Goal: Transaction & Acquisition: Purchase product/service

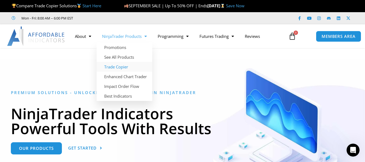
click at [121, 65] on link "Trade Copier" at bounding box center [124, 67] width 56 height 10
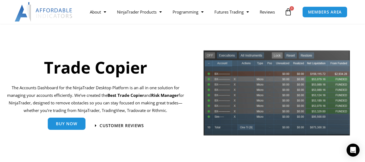
click at [52, 126] on link "Buy Now" at bounding box center [67, 124] width 38 height 12
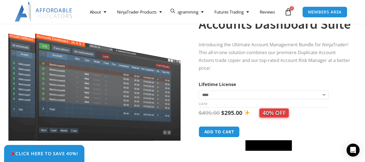
scroll to position [54, 0]
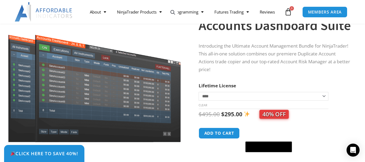
click at [218, 94] on select "**********" at bounding box center [263, 96] width 130 height 9
click at [219, 94] on select "**********" at bounding box center [263, 96] width 130 height 9
drag, startPoint x: 204, startPoint y: 46, endPoint x: 241, endPoint y: 46, distance: 36.9
click at [241, 46] on p "Introducing the Ultimate Account Management Bundle for NinjaTrader! This all-in…" at bounding box center [274, 57] width 153 height 31
click at [296, 66] on p "Introducing the Ultimate Account Management Bundle for NinjaTrader! This all-in…" at bounding box center [274, 57] width 153 height 31
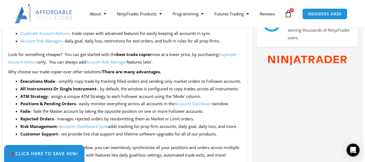
scroll to position [271, 0]
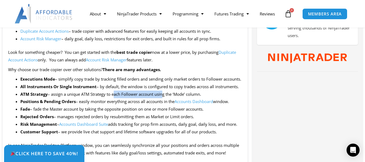
drag, startPoint x: 113, startPoint y: 102, endPoint x: 162, endPoint y: 105, distance: 48.9
click at [162, 98] on li "ATM Strategy – assign a unique ATM Strategy to each Follower account using the …" at bounding box center [130, 95] width 221 height 8
click at [163, 136] on li "Customer Support – we provide live chat support and lifetime software upgrades …" at bounding box center [130, 132] width 221 height 8
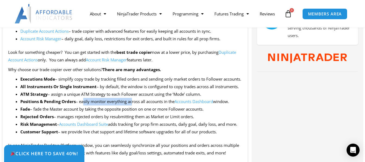
drag, startPoint x: 83, startPoint y: 109, endPoint x: 131, endPoint y: 112, distance: 48.0
click at [131, 106] on li "Positions & Pending Orders – easily monitor everything across all accounts in t…" at bounding box center [130, 102] width 221 height 8
click at [143, 113] on li "Fade – fade the Master account by taking the opposite position on one or more F…" at bounding box center [130, 110] width 221 height 8
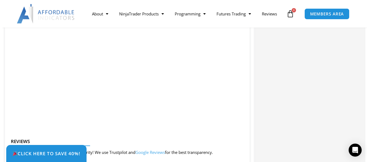
scroll to position [616, 0]
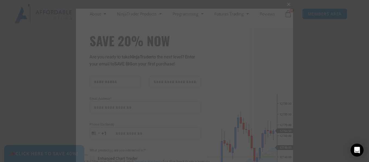
click at [286, 2] on button "Close this module" at bounding box center [288, 4] width 9 height 9
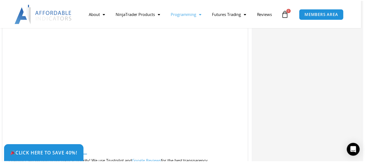
scroll to position [623, 0]
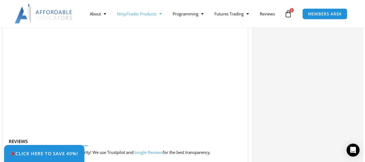
click at [160, 14] on span "Menu" at bounding box center [158, 13] width 5 height 9
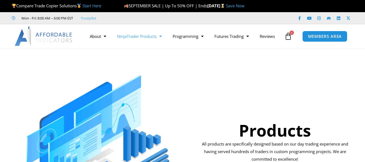
click at [165, 38] on link "NinjaTrader Products" at bounding box center [139, 36] width 56 height 12
click at [162, 36] on span "Menu" at bounding box center [158, 36] width 5 height 9
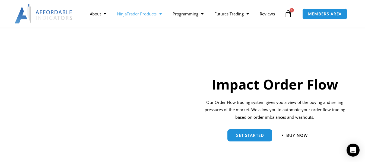
scroll to position [379, 0]
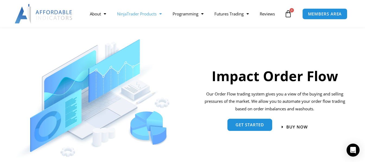
click at [254, 130] on link "Get started" at bounding box center [249, 125] width 45 height 12
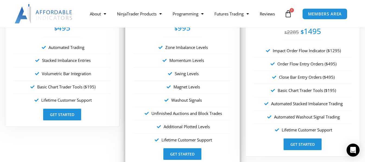
scroll to position [1030, 0]
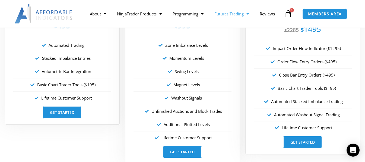
click at [251, 13] on link "Futures Trading" at bounding box center [231, 14] width 45 height 12
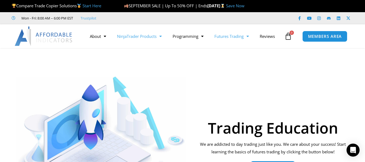
click at [162, 37] on span "Menu" at bounding box center [158, 36] width 5 height 9
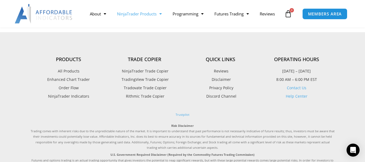
scroll to position [667, 0]
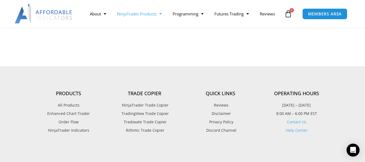
click at [73, 133] on span "NinjaTrader Indicators" at bounding box center [68, 130] width 41 height 7
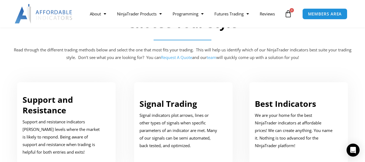
scroll to position [298, 0]
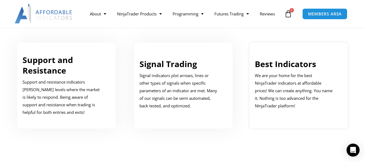
click at [286, 66] on link "Best Indicators" at bounding box center [284, 64] width 61 height 11
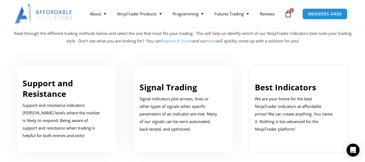
scroll to position [271, 0]
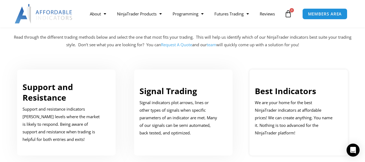
click at [278, 90] on link "Best Indicators" at bounding box center [284, 91] width 61 height 11
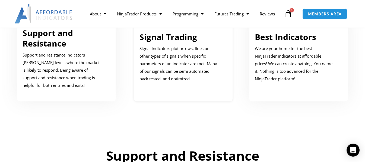
click at [171, 36] on link "Signal Trading" at bounding box center [167, 36] width 57 height 11
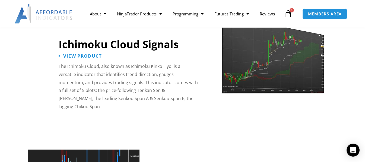
scroll to position [965, 0]
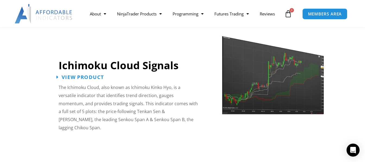
click at [81, 75] on span "View Product" at bounding box center [83, 77] width 42 height 5
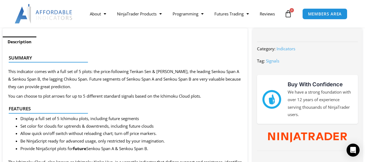
scroll to position [217, 0]
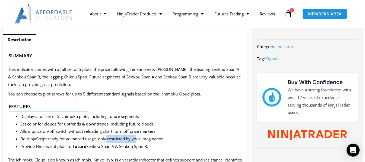
drag, startPoint x: 108, startPoint y: 137, endPoint x: 149, endPoint y: 141, distance: 41.3
click at [142, 140] on li "Be NinjaScript ready for advanced usage, only restricted by your imagination." at bounding box center [130, 140] width 221 height 8
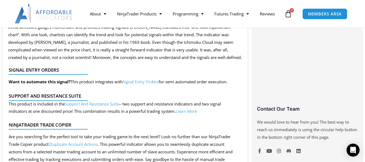
scroll to position [379, 0]
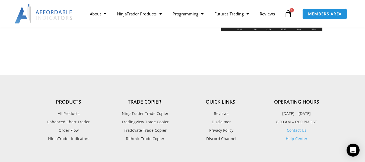
scroll to position [1317, 0]
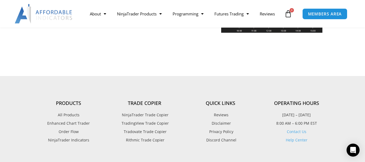
click at [150, 137] on span "Rithmic Trade Copier" at bounding box center [144, 140] width 40 height 7
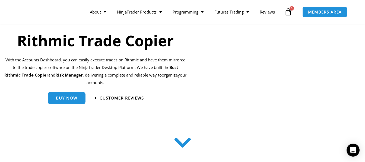
scroll to position [54, 0]
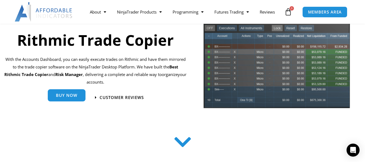
click at [69, 94] on span "Buy Now" at bounding box center [66, 96] width 21 height 4
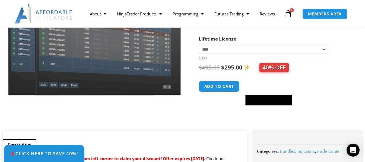
scroll to position [100, 0]
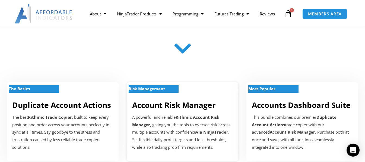
scroll to position [163, 0]
